Goal: Transaction & Acquisition: Purchase product/service

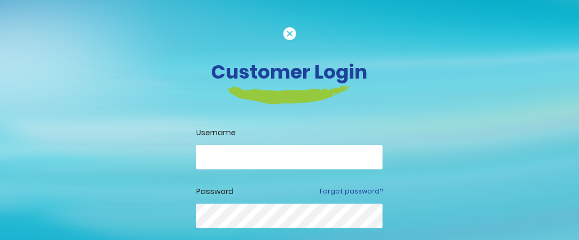
type input "**********"
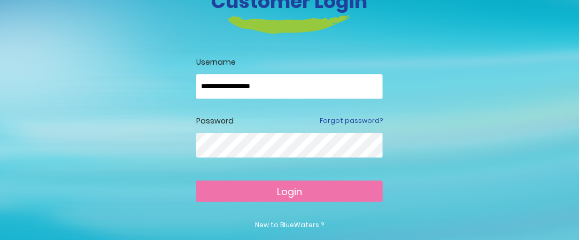
scroll to position [71, 0]
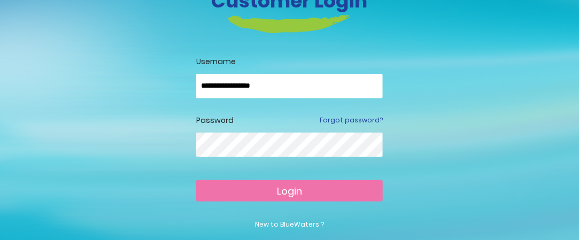
click at [289, 185] on span "Login" at bounding box center [289, 190] width 25 height 13
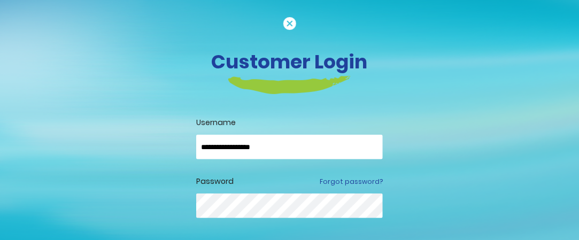
scroll to position [53, 0]
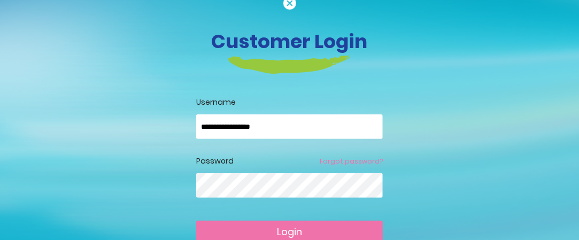
click at [347, 164] on link "Forgot password?" at bounding box center [351, 162] width 63 height 10
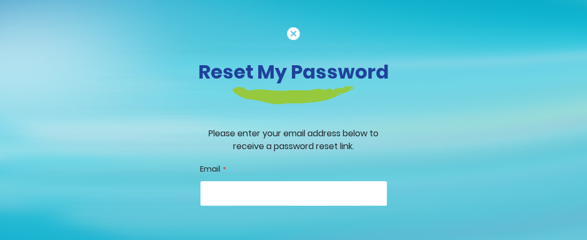
click at [324, 190] on input "Email" at bounding box center [293, 193] width 186 height 25
type input "**********"
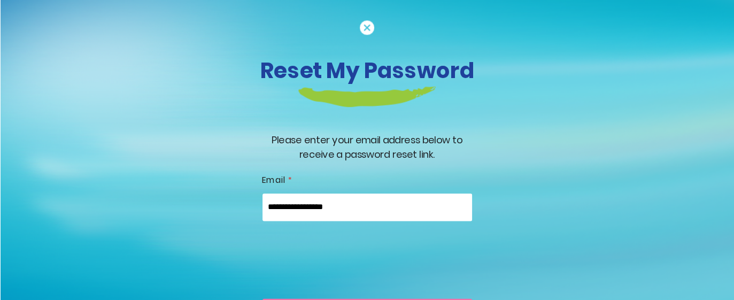
scroll to position [9, 0]
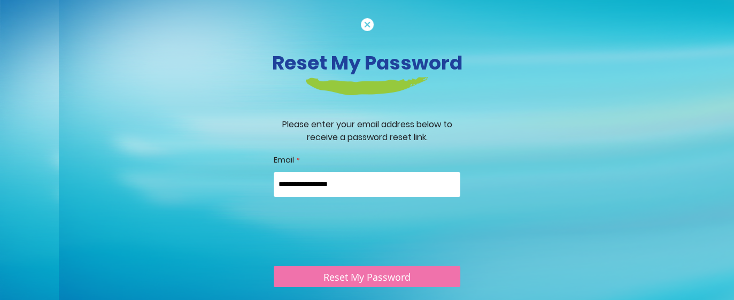
drag, startPoint x: 579, startPoint y: 0, endPoint x: 427, endPoint y: 282, distance: 320.6
click at [427, 239] on button "Reset My Password" at bounding box center [367, 276] width 186 height 21
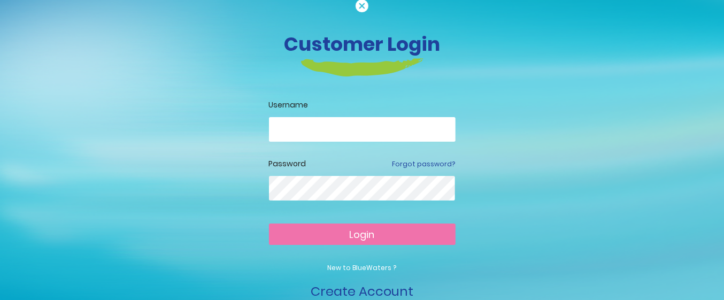
scroll to position [67, 0]
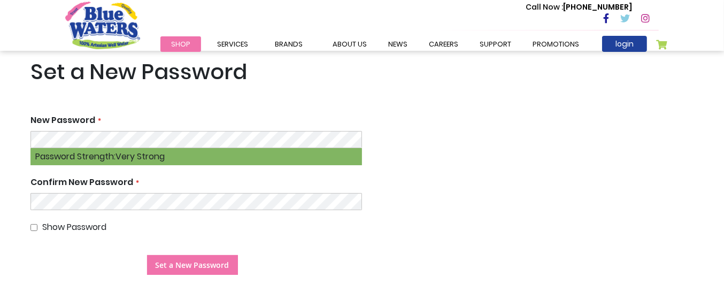
click at [167, 255] on button "Set a New Password" at bounding box center [192, 265] width 91 height 20
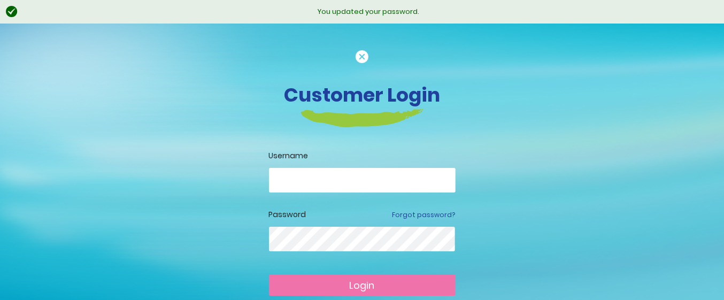
click at [301, 173] on input "email" at bounding box center [362, 180] width 186 height 25
type input "**********"
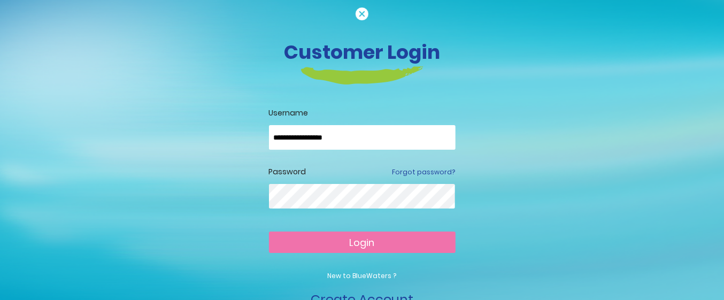
scroll to position [44, 0]
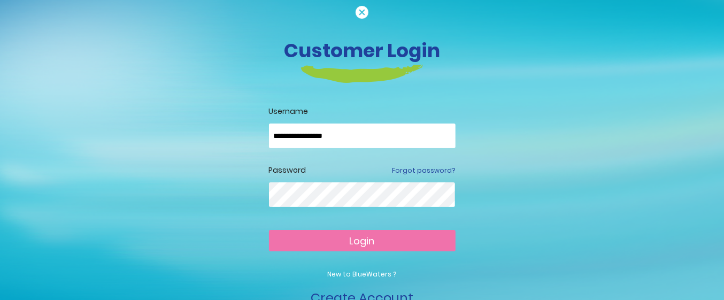
click at [328, 247] on button "Login" at bounding box center [362, 240] width 186 height 21
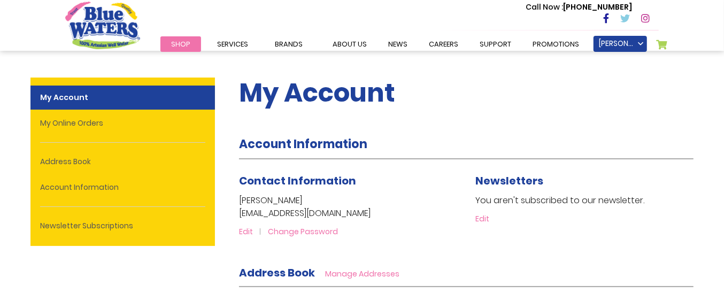
click at [183, 47] on span "Shop" at bounding box center [180, 44] width 19 height 10
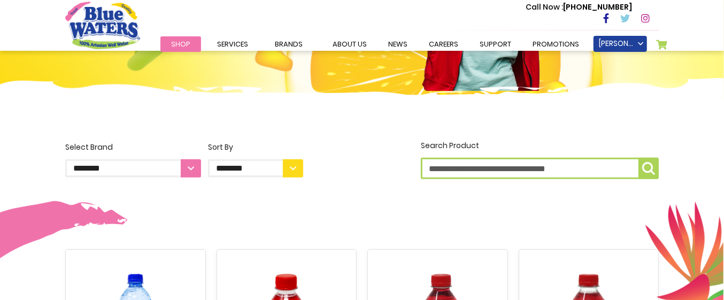
scroll to position [200, 0]
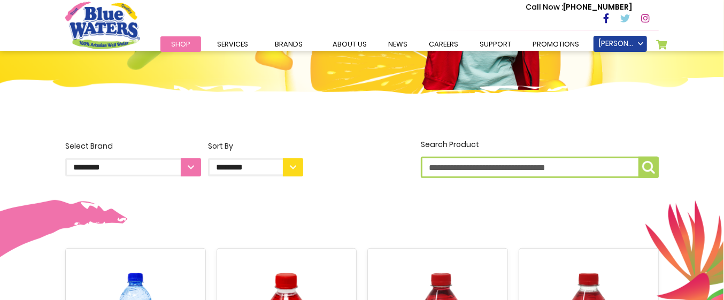
click at [184, 162] on select "**********" at bounding box center [133, 167] width 136 height 18
select select "**********"
click at [65, 158] on select "**********" at bounding box center [133, 167] width 136 height 18
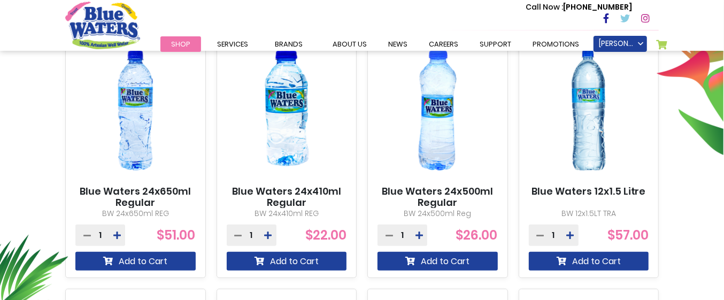
scroll to position [445, 0]
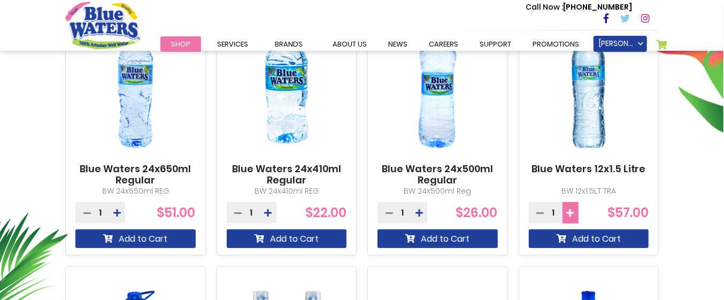
click at [570, 216] on icon at bounding box center [569, 212] width 7 height 9
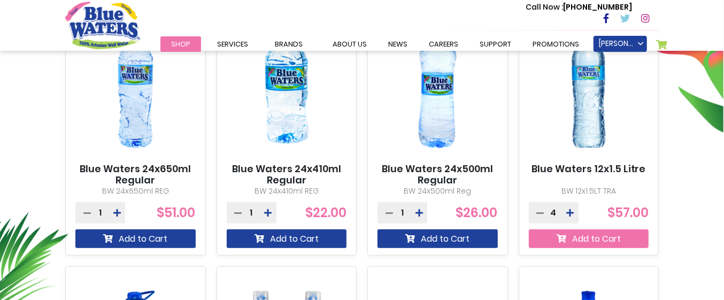
click at [599, 243] on button "Add to Cart" at bounding box center [588, 238] width 120 height 19
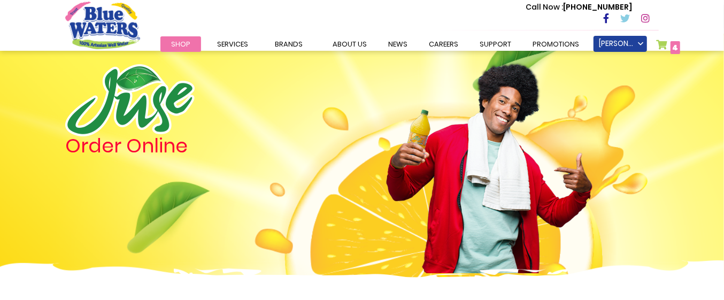
scroll to position [0, 0]
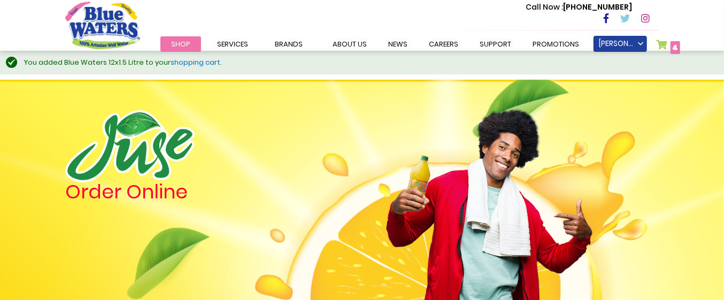
click at [182, 66] on link "shopping cart" at bounding box center [195, 62] width 50 height 10
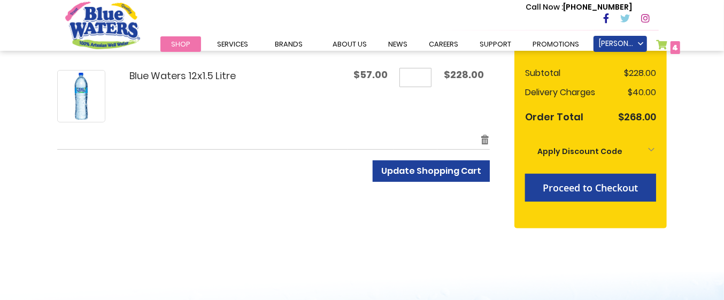
scroll to position [200, 0]
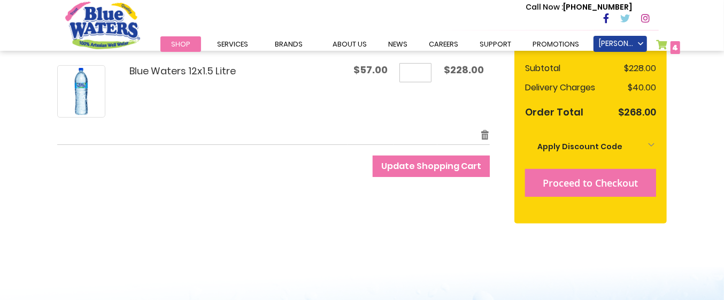
click at [548, 190] on button "Proceed to Checkout" at bounding box center [590, 183] width 131 height 28
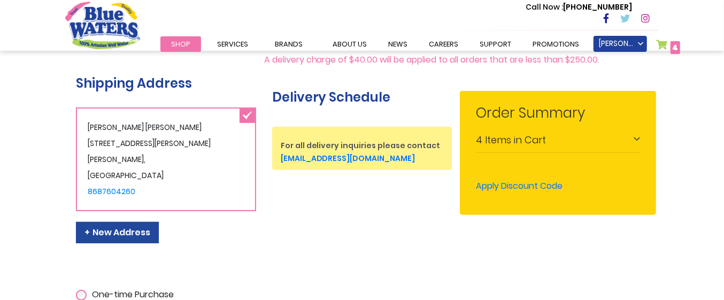
scroll to position [200, 0]
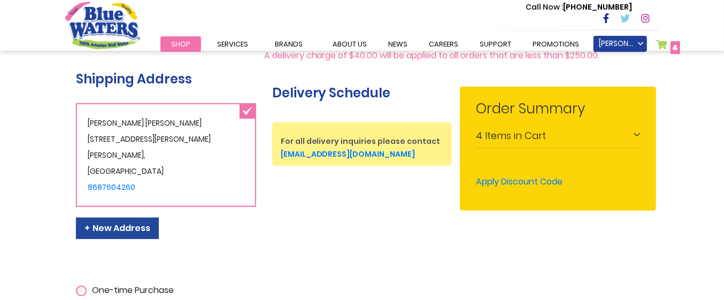
click at [492, 178] on span "Apply Discount Code" at bounding box center [519, 181] width 87 height 12
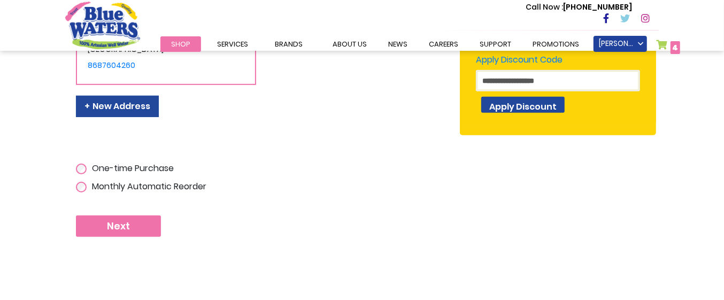
scroll to position [378, 0]
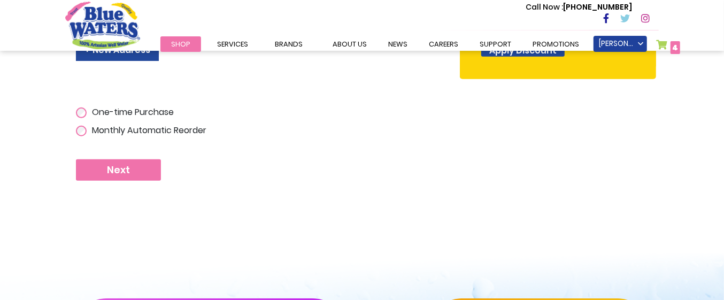
click at [125, 164] on span "Next" at bounding box center [118, 170] width 23 height 12
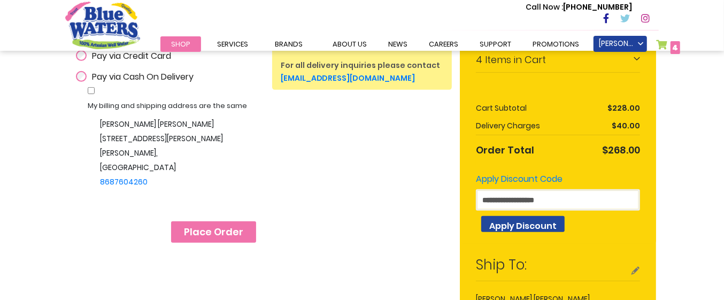
scroll to position [267, 0]
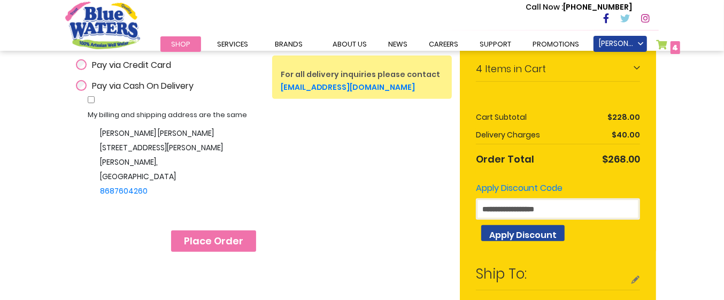
click at [190, 245] on span "Place Order" at bounding box center [213, 241] width 59 height 12
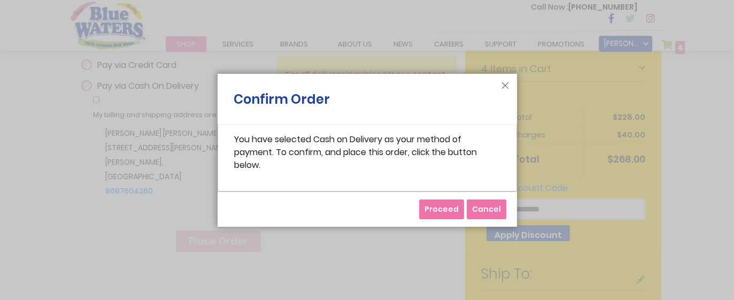
click at [433, 201] on button "Proceed" at bounding box center [441, 209] width 45 height 20
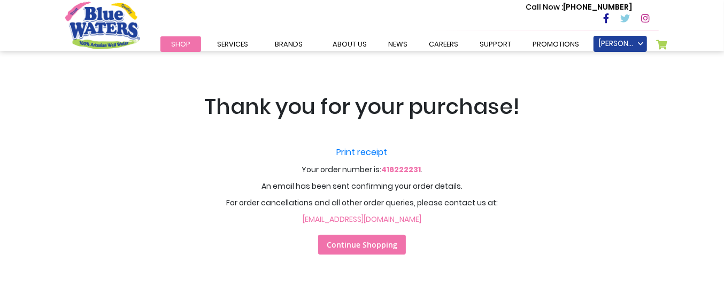
click at [351, 237] on link "Continue Shopping" at bounding box center [362, 245] width 88 height 20
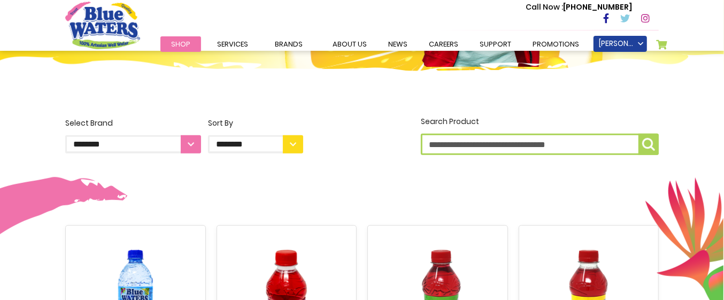
scroll to position [222, 0]
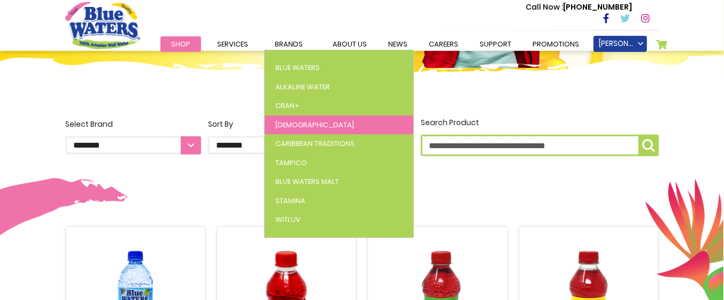
click at [292, 131] on link "[DEMOGRAPHIC_DATA]" at bounding box center [339, 124] width 149 height 19
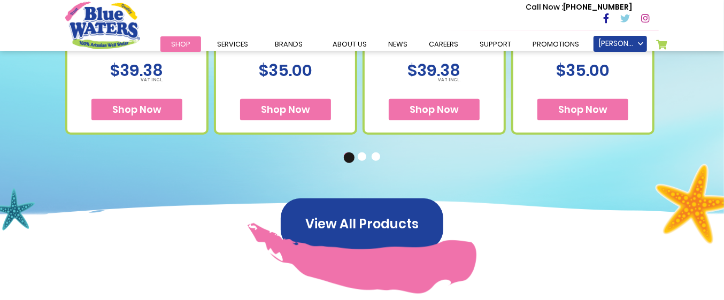
scroll to position [690, 0]
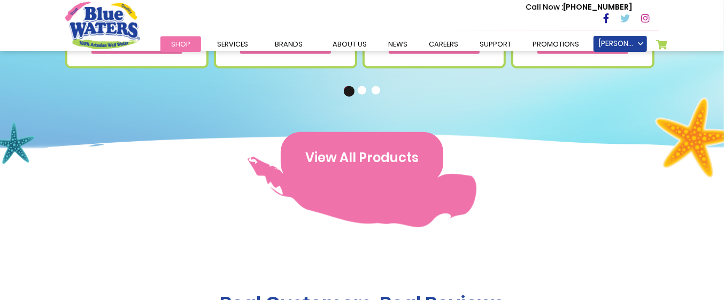
click at [323, 157] on button "View All Products" at bounding box center [362, 157] width 162 height 51
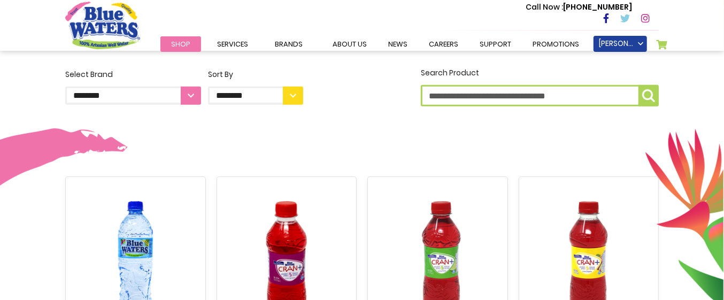
scroll to position [178, 0]
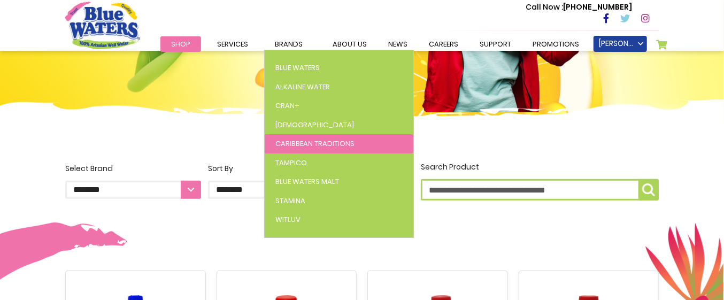
click at [297, 149] on link "Caribbean Traditions" at bounding box center [339, 143] width 149 height 19
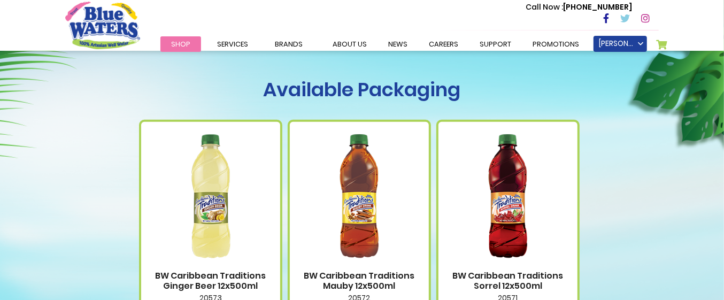
scroll to position [423, 0]
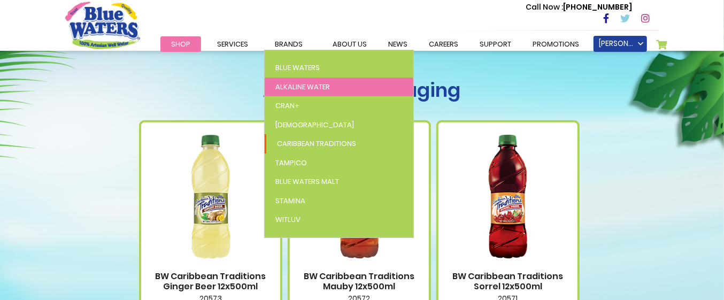
click at [297, 87] on span "Alkaline Water" at bounding box center [302, 87] width 55 height 10
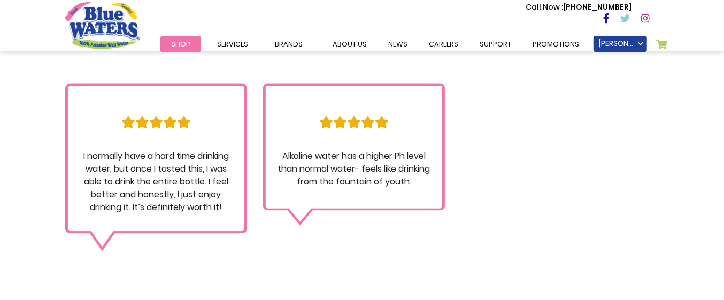
scroll to position [979, 0]
